Goal: Task Accomplishment & Management: Manage account settings

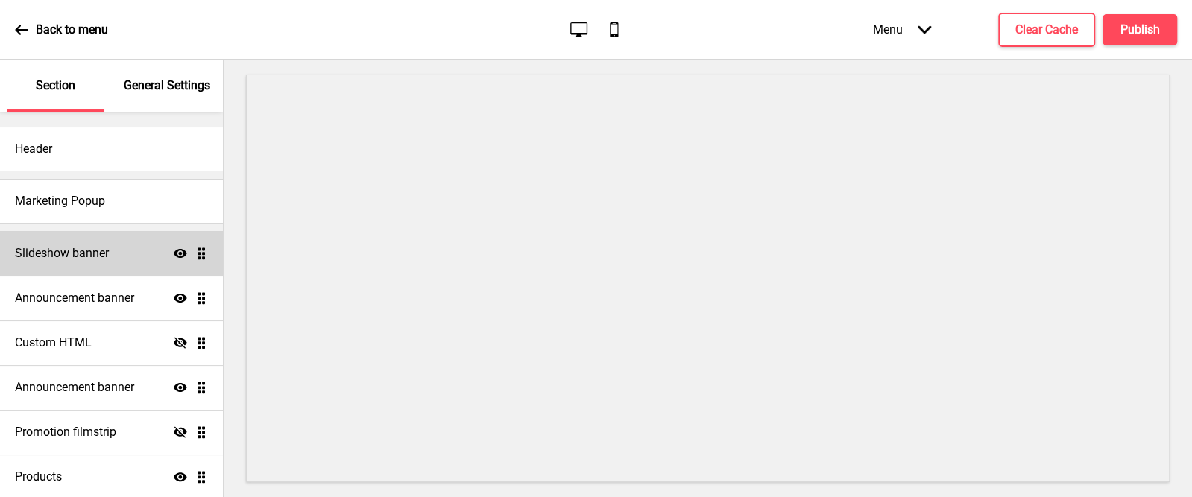
click at [103, 246] on h4 "Slideshow banner" at bounding box center [62, 253] width 94 height 16
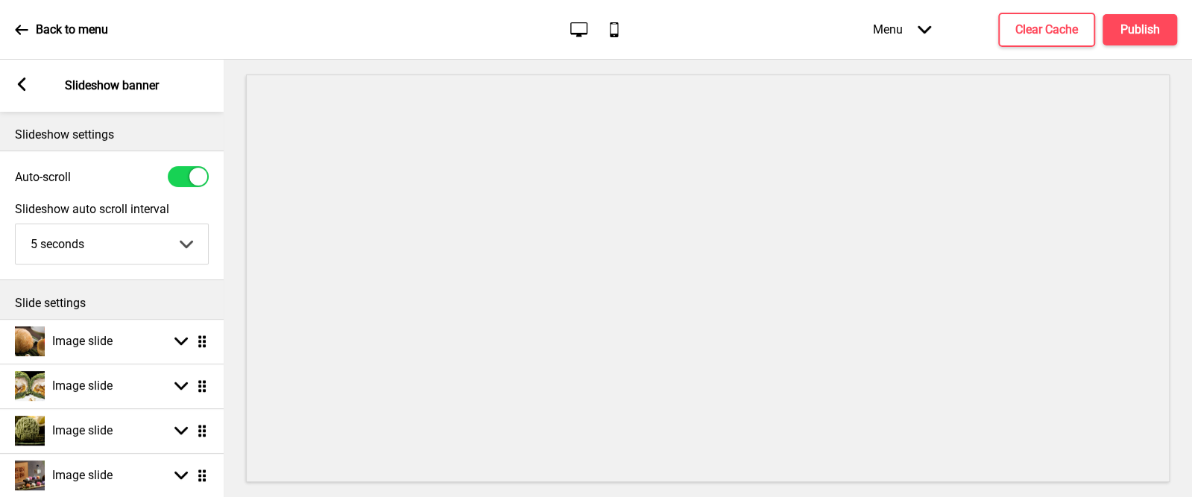
click at [18, 92] on div "Arrow left" at bounding box center [21, 86] width 13 height 16
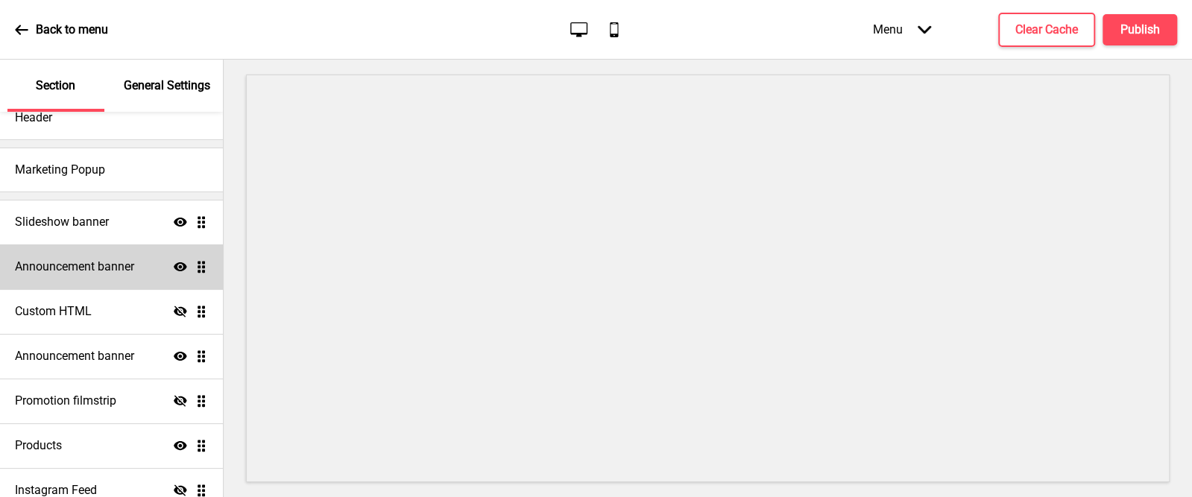
scroll to position [88, 0]
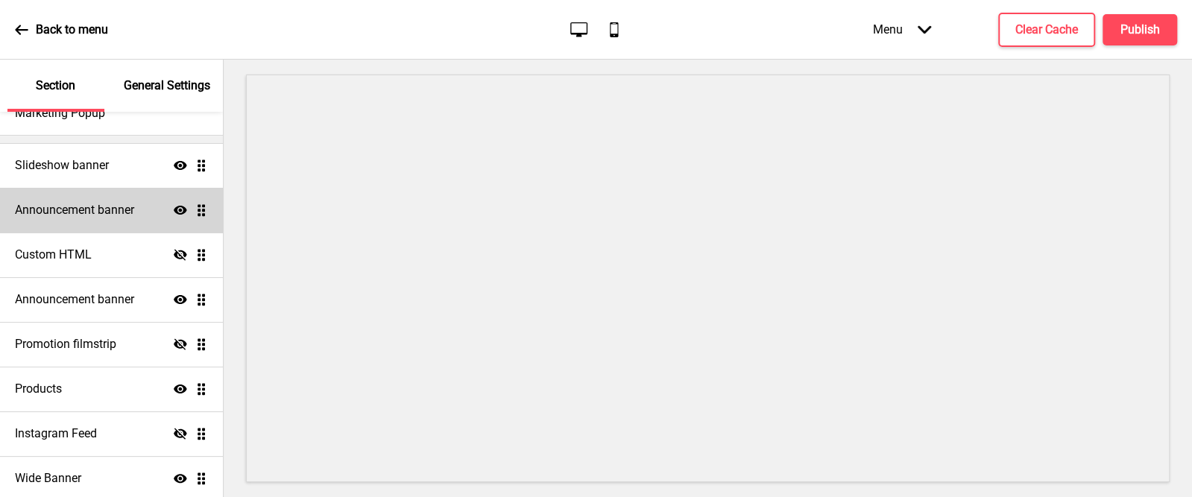
click at [98, 200] on div "Announcement banner Show Drag" at bounding box center [111, 210] width 223 height 45
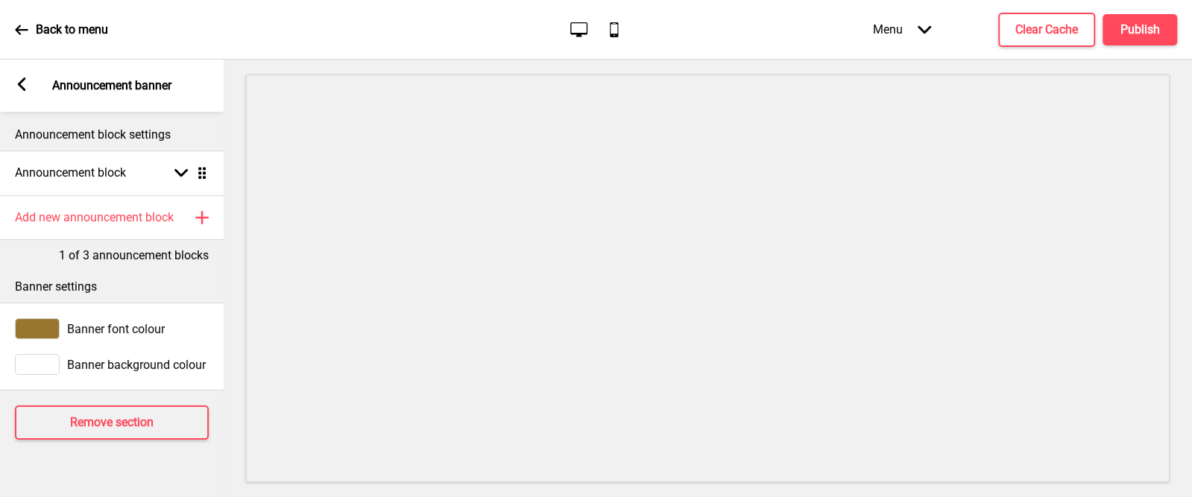
click at [15, 78] on icon "Arrow left" at bounding box center [21, 84] width 13 height 13
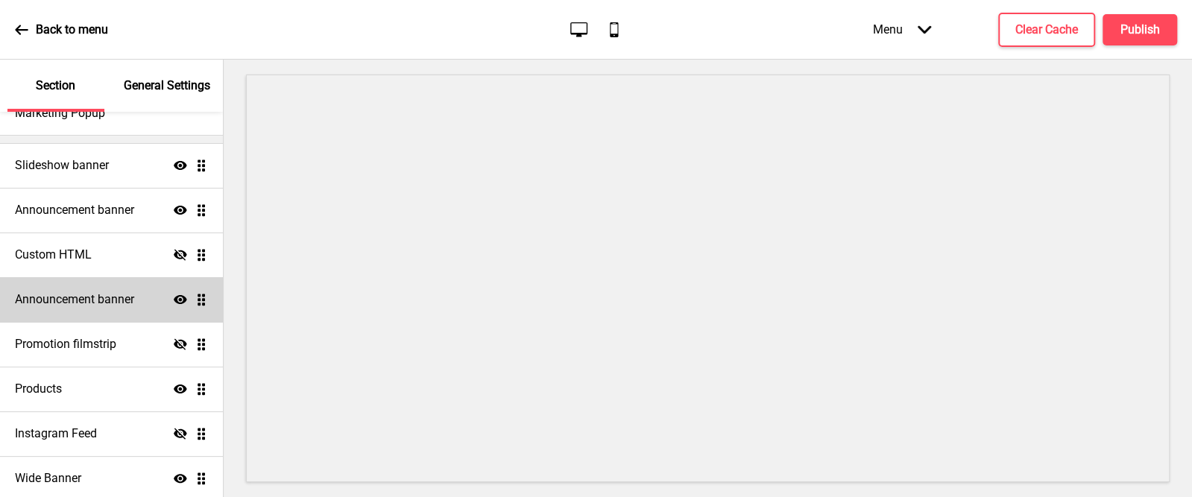
click at [113, 309] on div "Announcement banner Show Drag" at bounding box center [111, 299] width 223 height 45
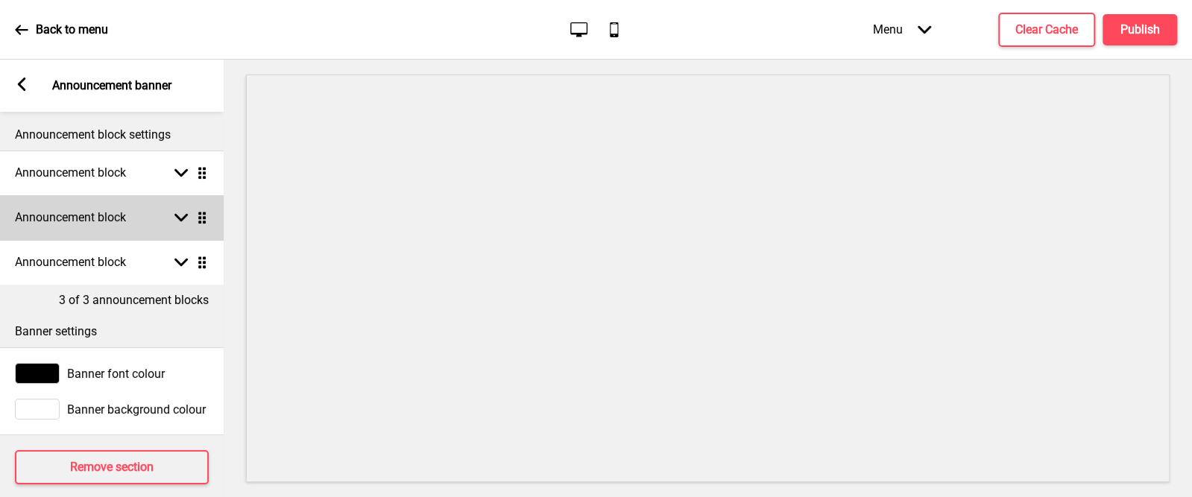
click at [176, 213] on rect at bounding box center [180, 217] width 13 height 13
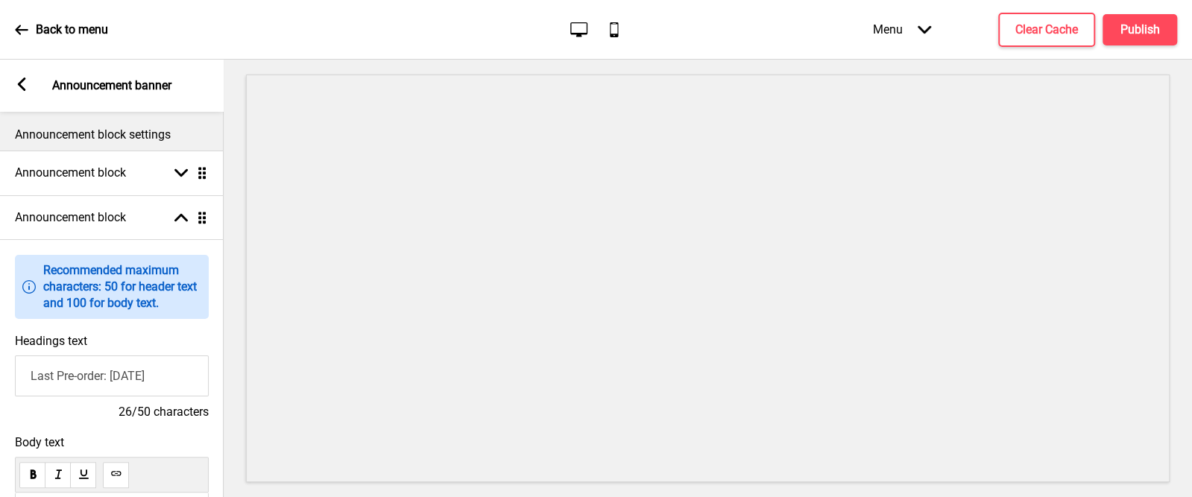
click at [129, 374] on input "Last Pre-order: [DATE]" at bounding box center [112, 376] width 194 height 41
type input "Last Pre-order: [DATE]"
click at [1137, 25] on h4 "Publish" at bounding box center [1140, 30] width 40 height 16
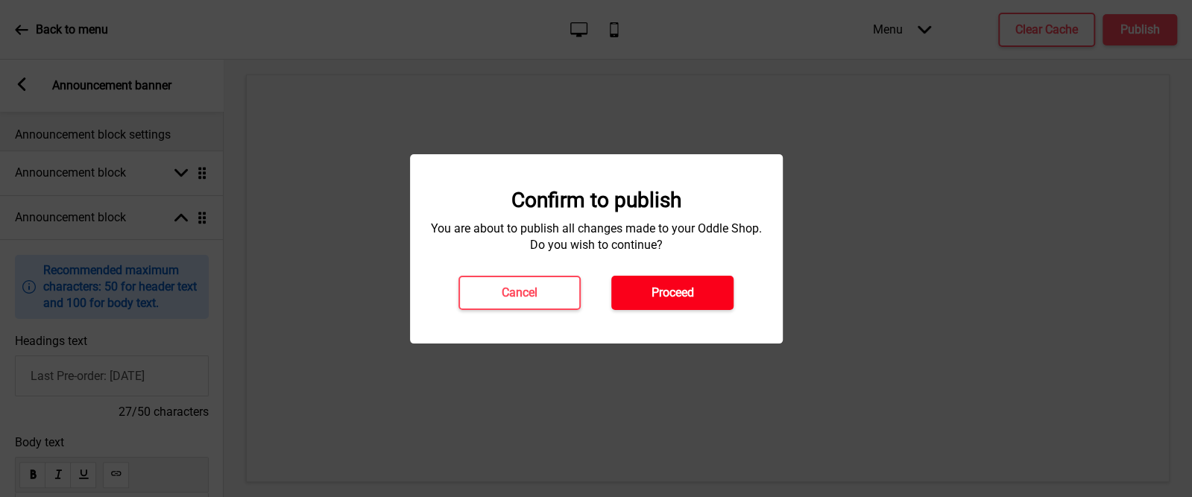
click at [706, 287] on button "Proceed" at bounding box center [672, 293] width 122 height 34
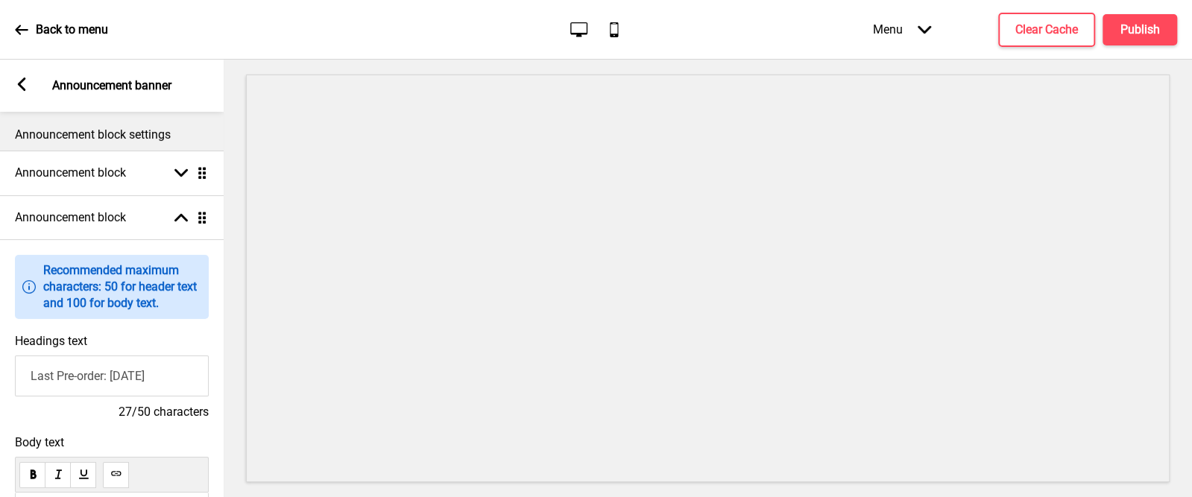
click at [19, 87] on rect at bounding box center [21, 84] width 13 height 13
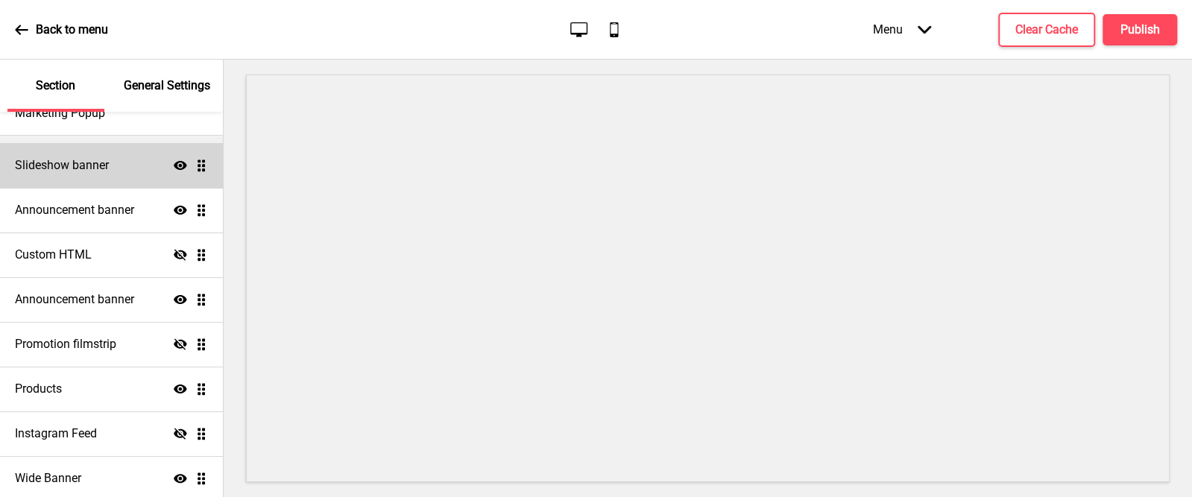
scroll to position [0, 0]
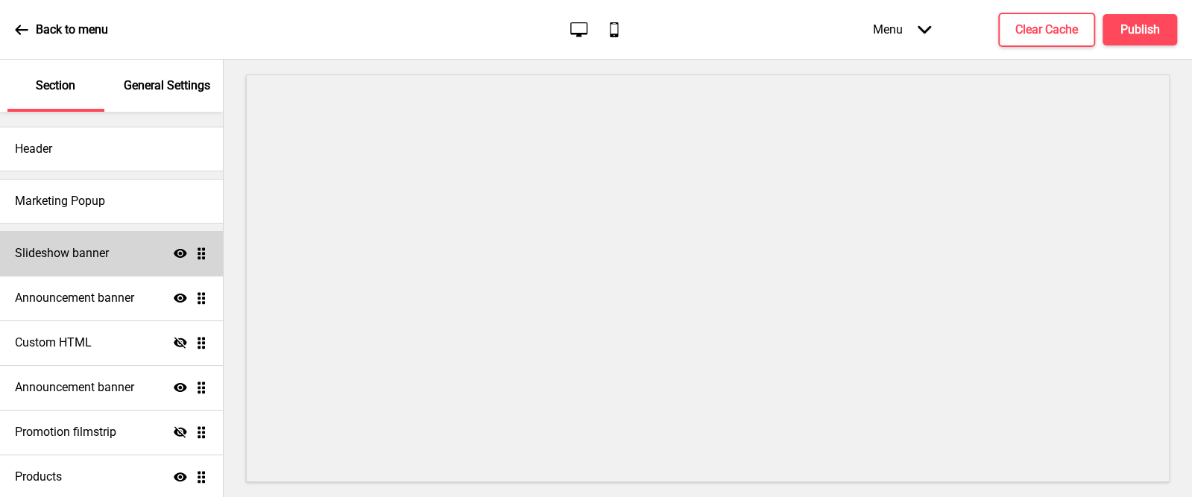
click at [64, 257] on h4 "Slideshow banner" at bounding box center [62, 253] width 94 height 16
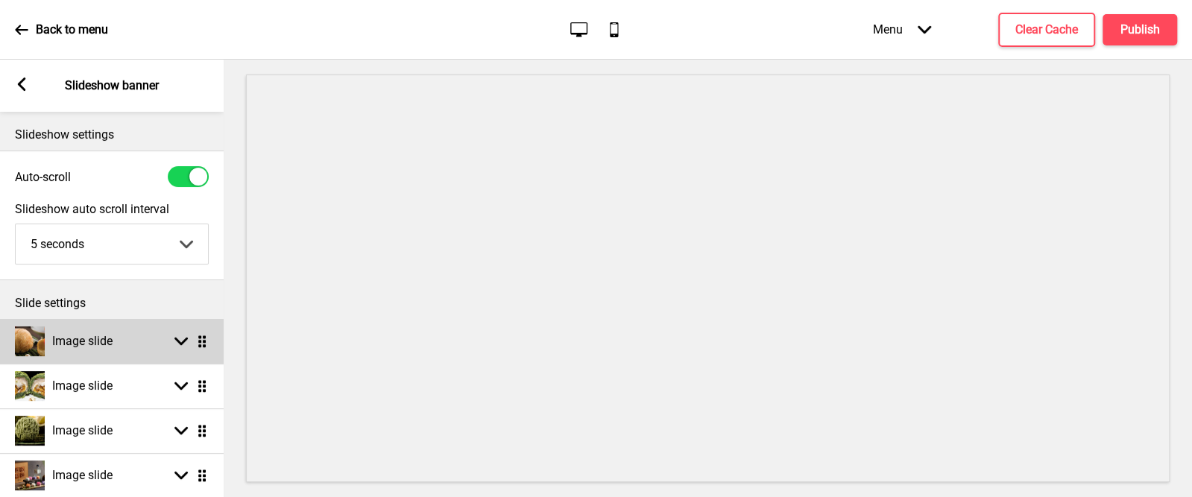
click at [69, 353] on div "Image slide" at bounding box center [64, 341] width 98 height 30
select select "left"
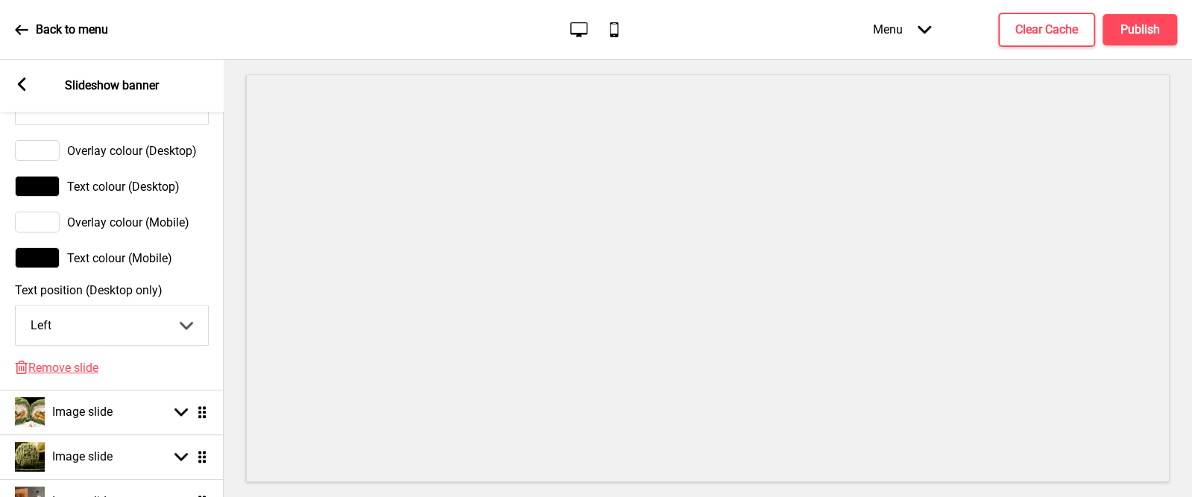
scroll to position [939, 0]
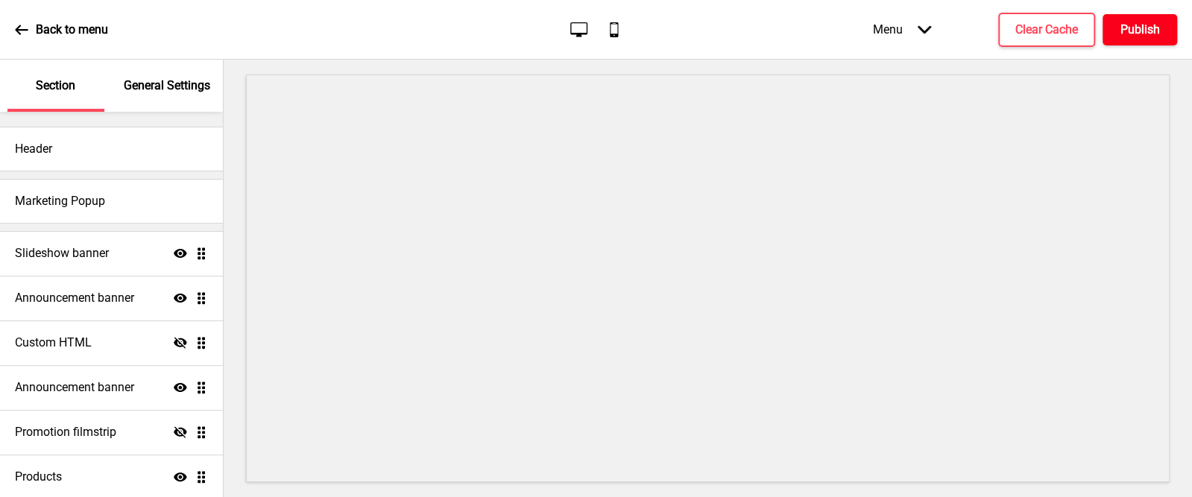
click at [1144, 27] on h4 "Publish" at bounding box center [1140, 30] width 40 height 16
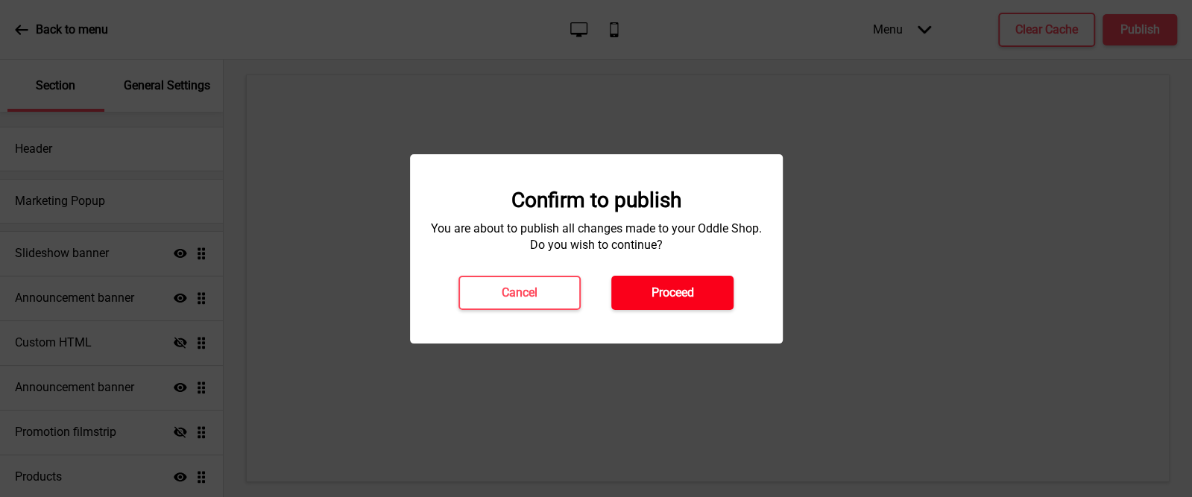
click at [704, 288] on button "Proceed" at bounding box center [672, 293] width 122 height 34
